Goal: Transaction & Acquisition: Purchase product/service

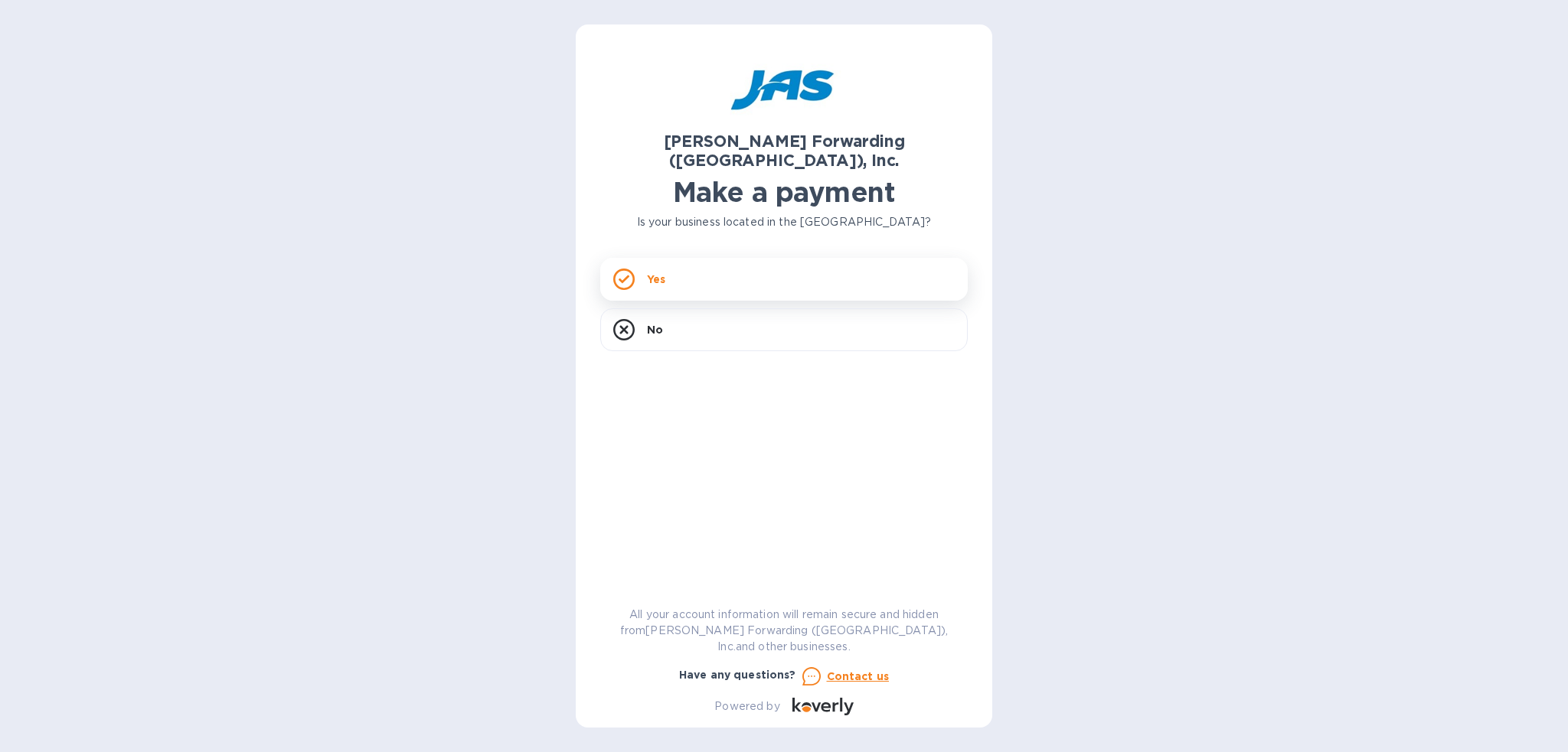
click at [672, 269] on div "Yes" at bounding box center [784, 279] width 367 height 43
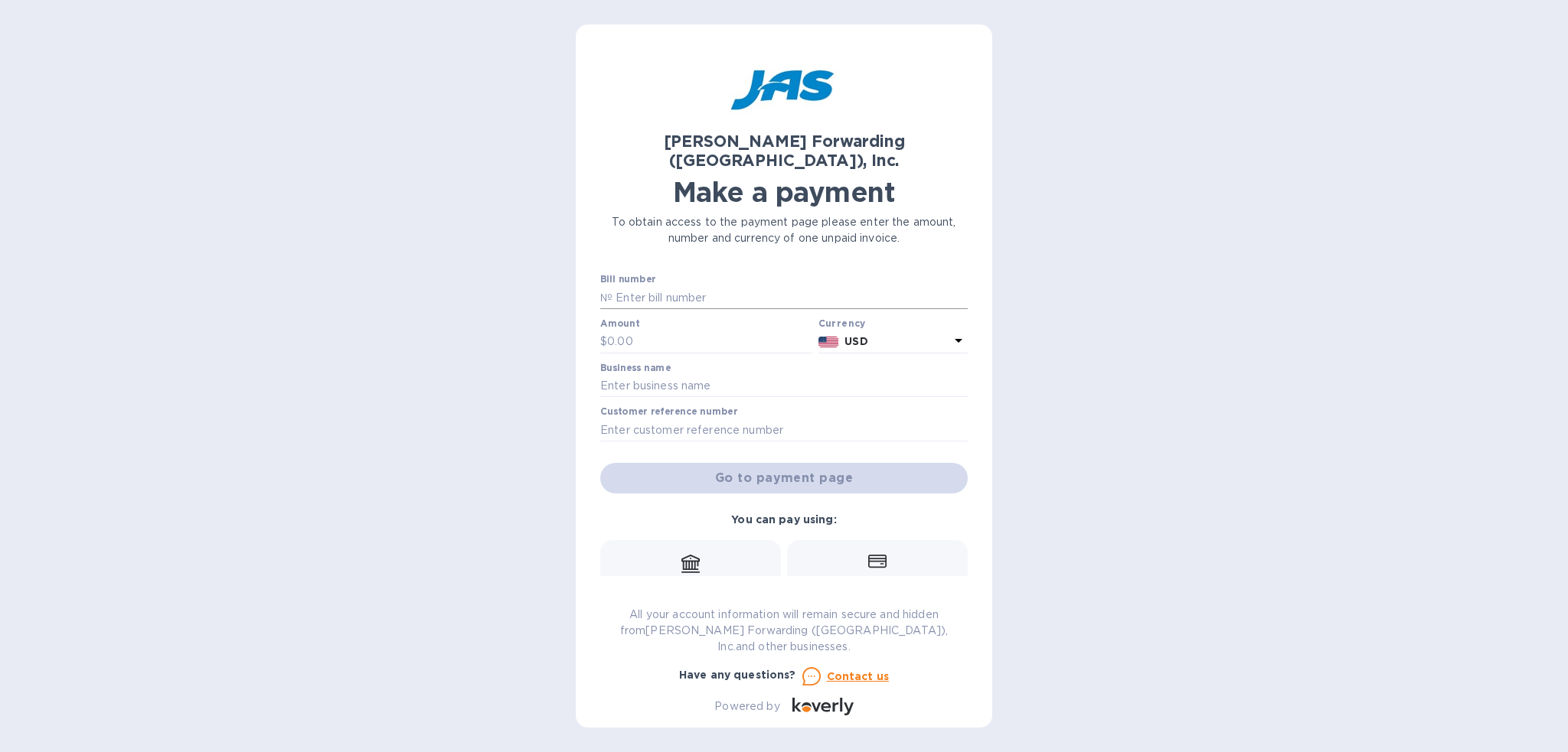
click at [744, 287] on input "text" at bounding box center [790, 298] width 355 height 23
click at [646, 287] on input "text" at bounding box center [790, 298] width 355 height 23
type input "BNA503332237"
type input "225.00"
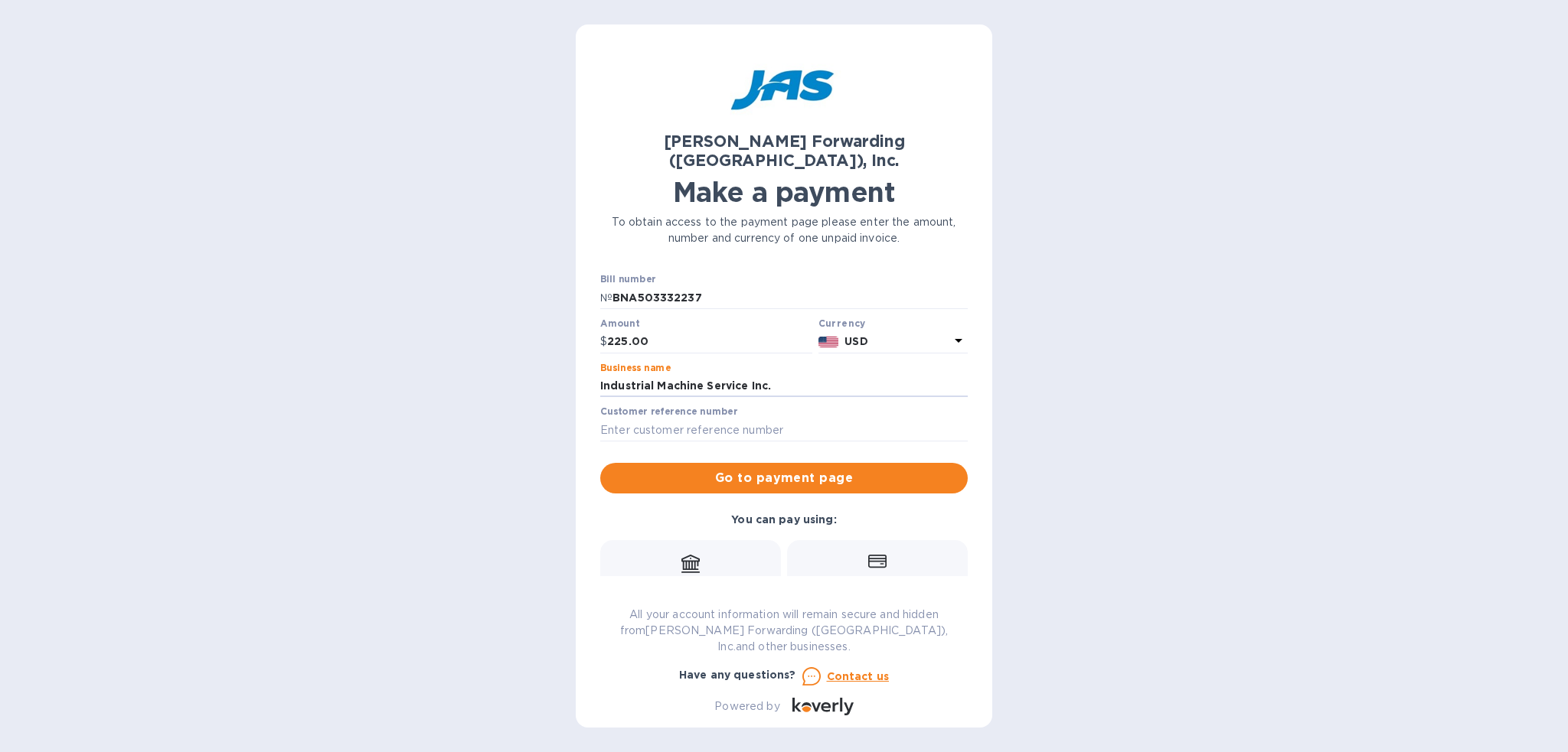
type input "Industrial Machine Service Inc."
click at [1025, 318] on div "[PERSON_NAME] Forwarding ([GEOGRAPHIC_DATA]), Inc. Make a payment To obtain acc…" at bounding box center [784, 376] width 1568 height 752
click at [753, 469] on span "Go to payment page" at bounding box center [784, 479] width 343 height 19
